Goal: Task Accomplishment & Management: Use online tool/utility

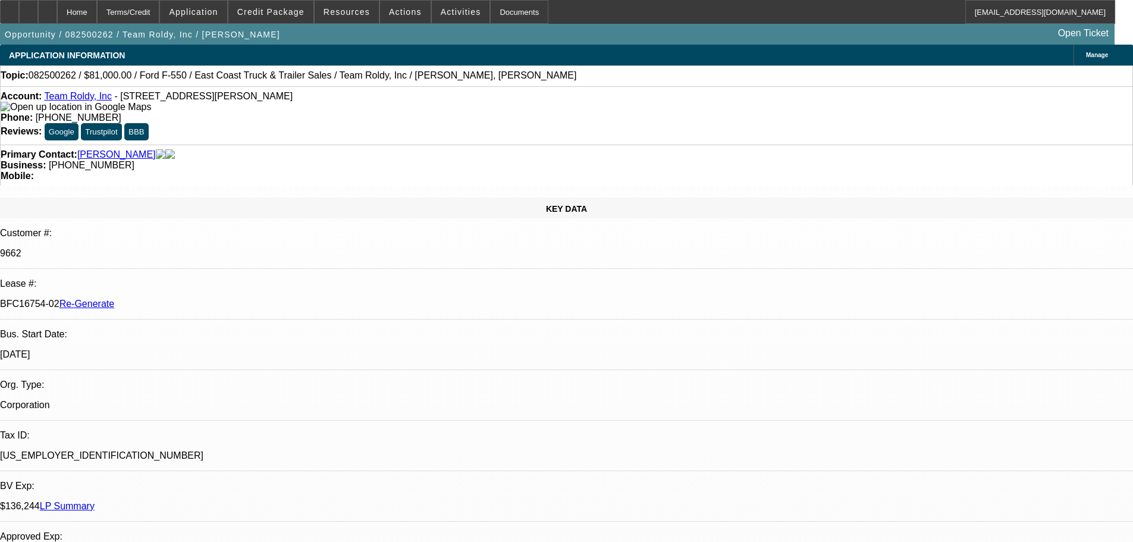
select select "3"
select select "0"
select select "2"
select select "0"
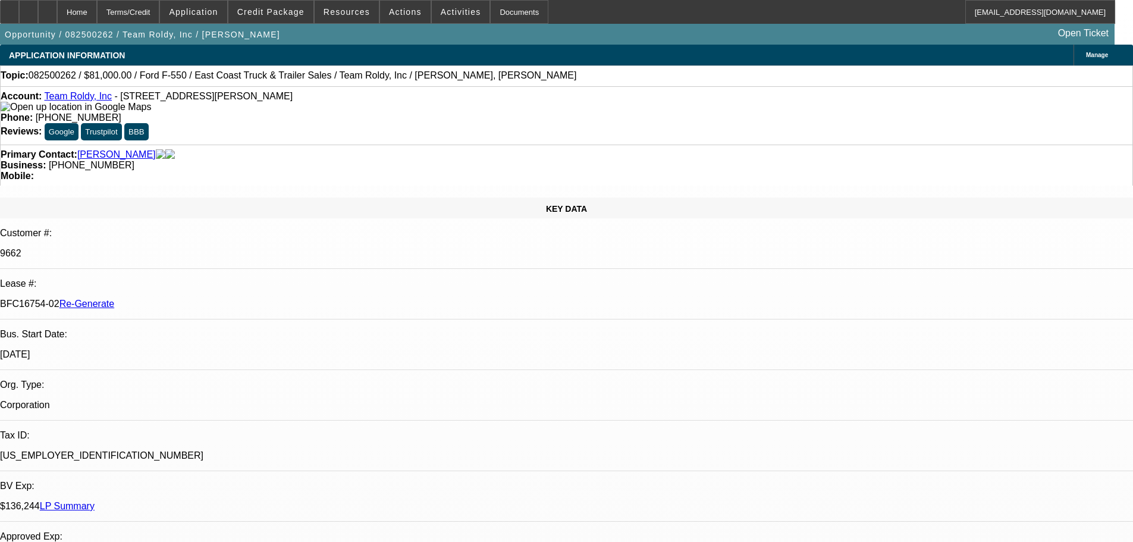
select select "6"
click at [450, 12] on span "Activities" at bounding box center [461, 12] width 40 height 10
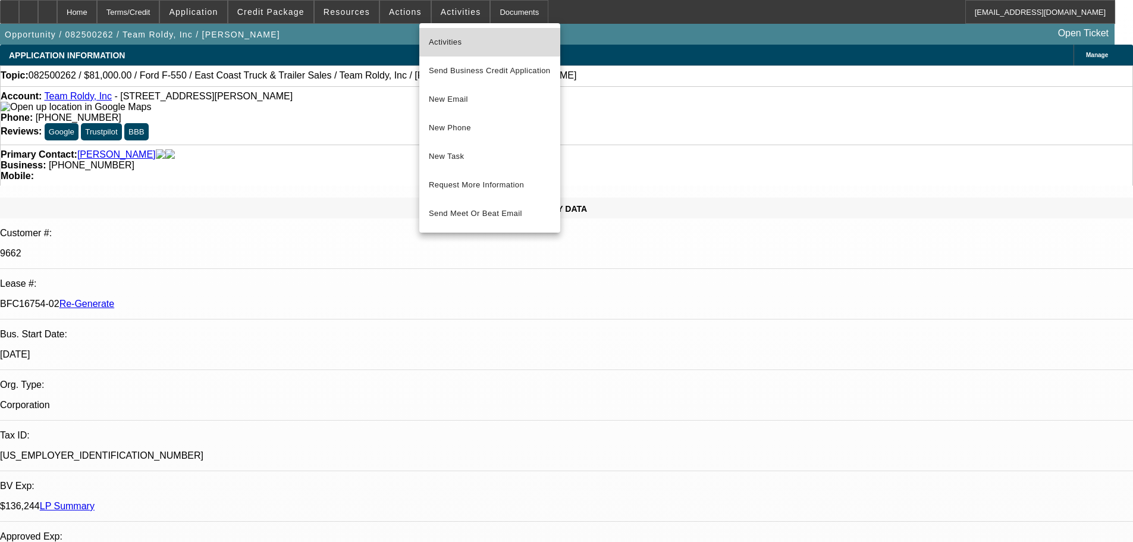
click at [455, 36] on span "Activities" at bounding box center [490, 42] width 122 height 14
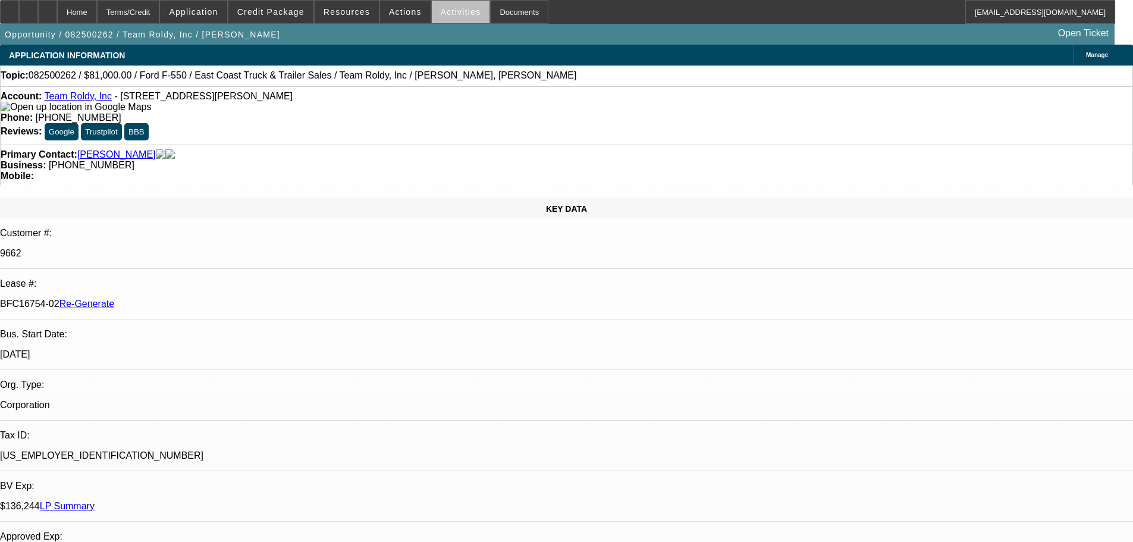
click at [450, 17] on span at bounding box center [461, 12] width 58 height 29
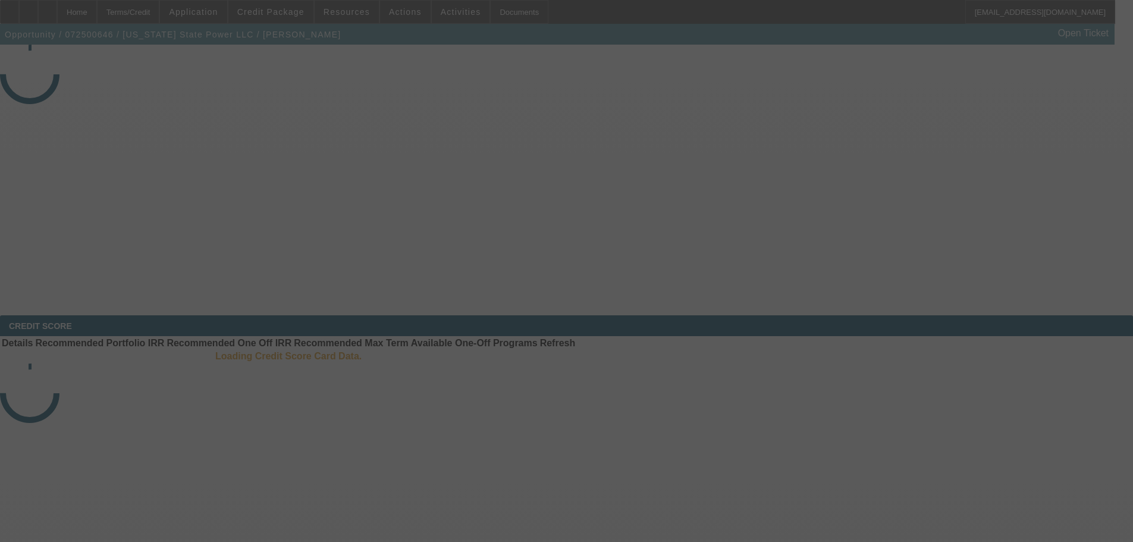
select select "3"
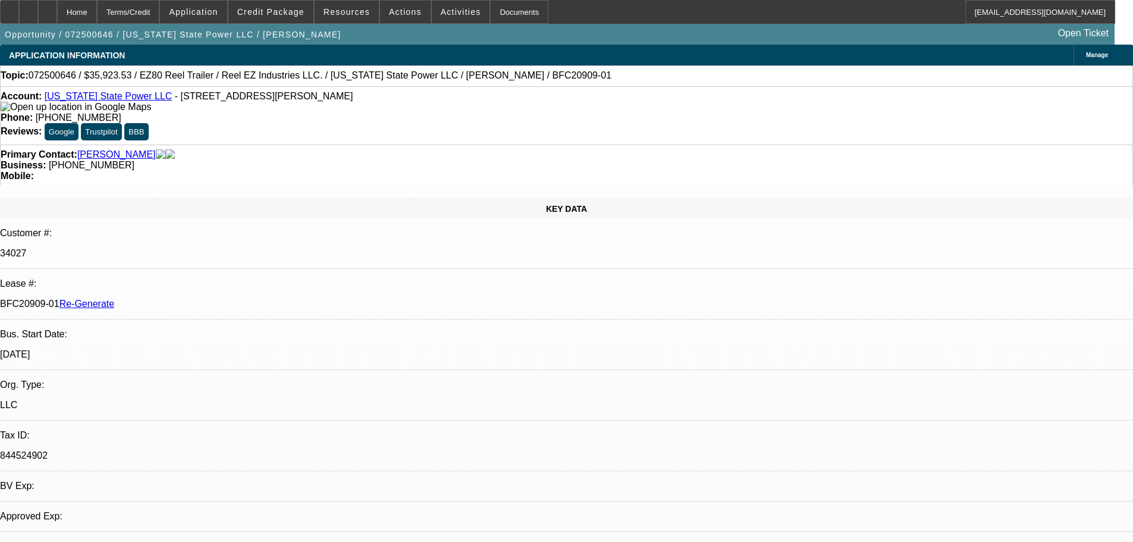
select select "0"
select select "0.1"
select select "4"
click at [447, 9] on span "Activities" at bounding box center [461, 12] width 40 height 10
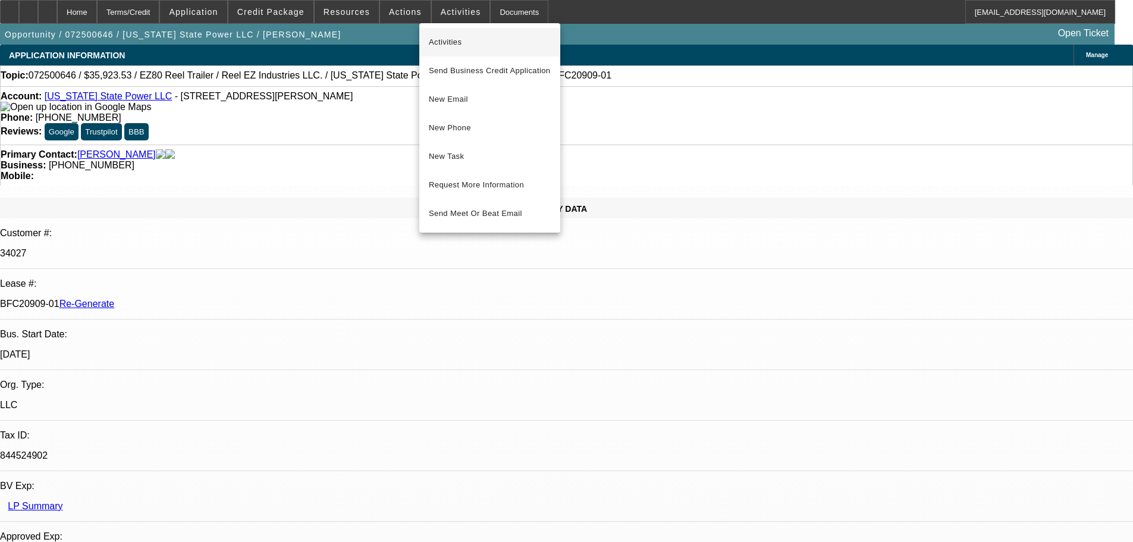
click at [450, 40] on span "Activities" at bounding box center [490, 42] width 122 height 14
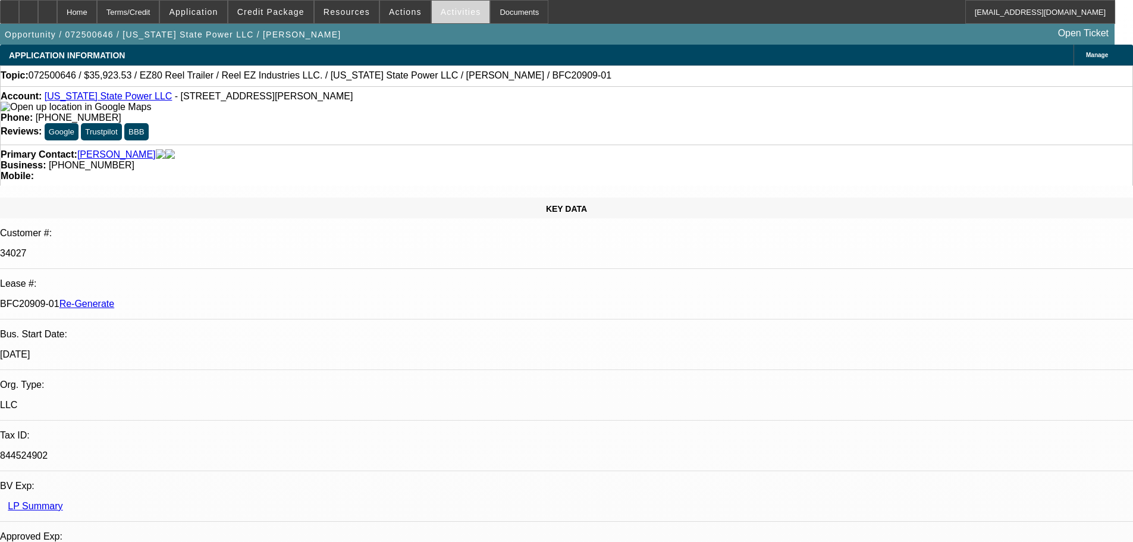
click at [448, 11] on span "Activities" at bounding box center [461, 12] width 40 height 10
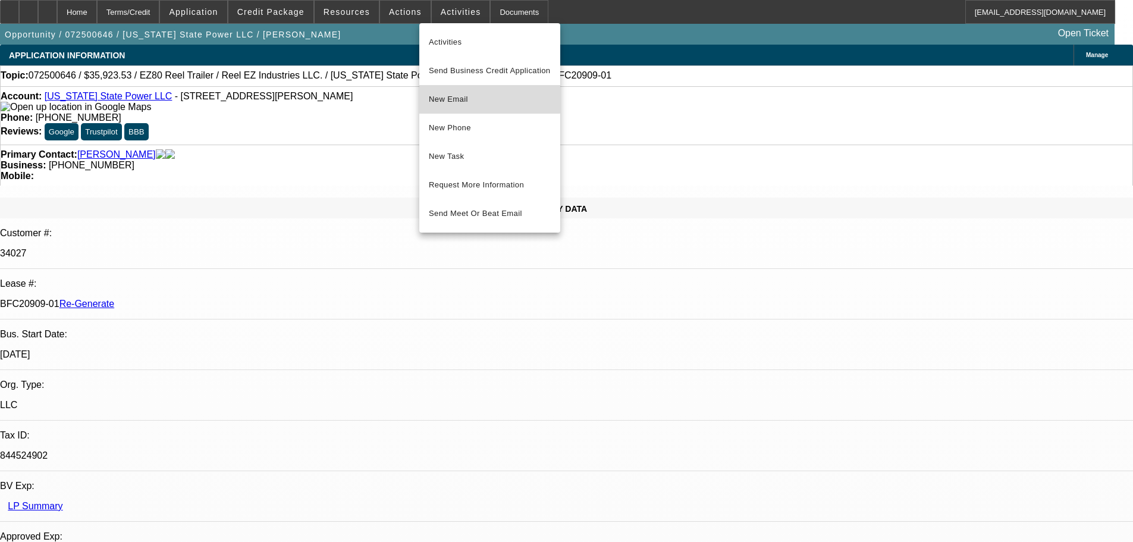
click at [467, 98] on span "New Email" at bounding box center [490, 99] width 122 height 14
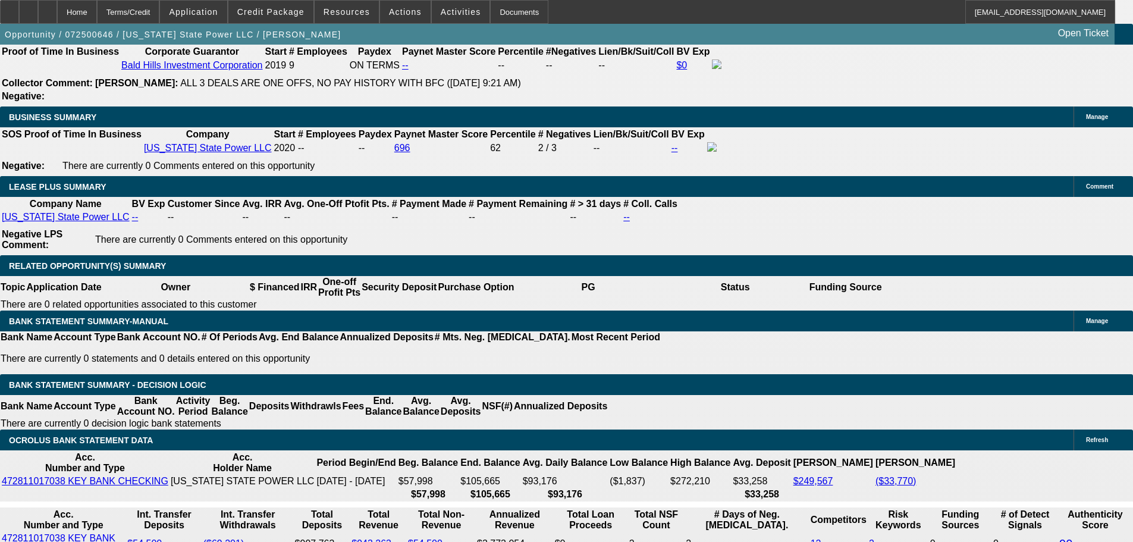
scroll to position [2022, 0]
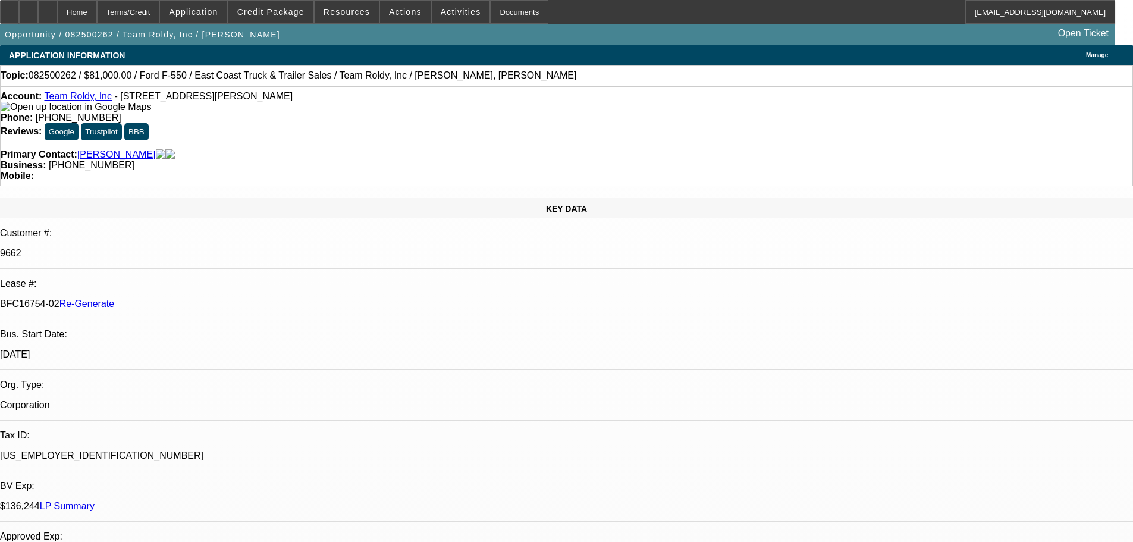
select select "3"
select select "0"
select select "2"
select select "0"
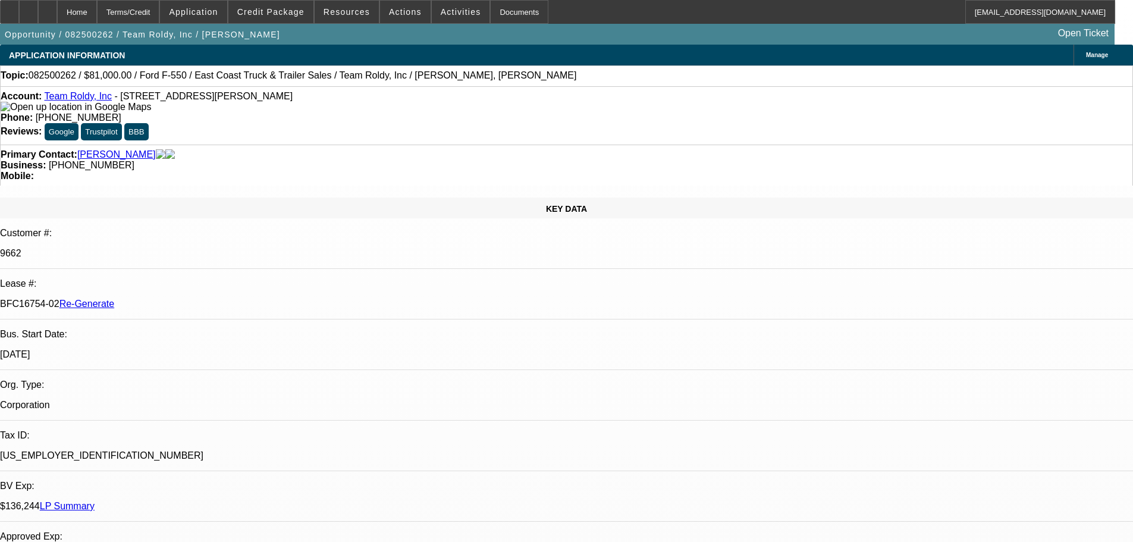
select select "6"
